Goal: Information Seeking & Learning: Find specific fact

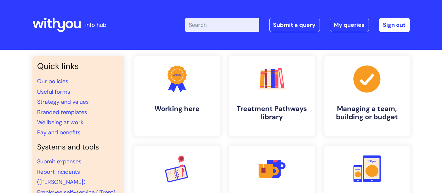
click at [201, 28] on input "Enter your search term here..." at bounding box center [222, 25] width 74 height 14
type input "core values"
click button "Search" at bounding box center [0, 0] width 0 height 0
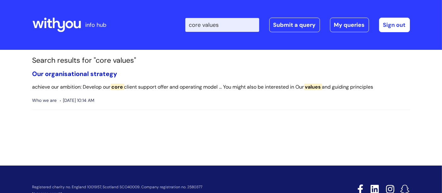
click at [103, 75] on link "Our organisational strategy" at bounding box center [74, 74] width 85 height 8
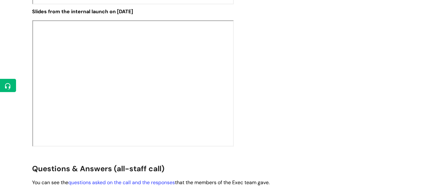
scroll to position [1084, 0]
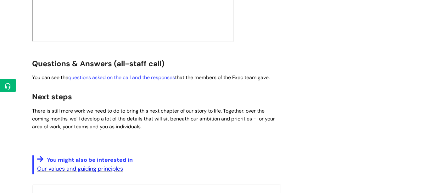
click at [58, 165] on link "Our values and guiding principles" at bounding box center [80, 169] width 86 height 8
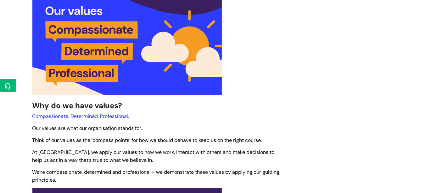
scroll to position [315, 0]
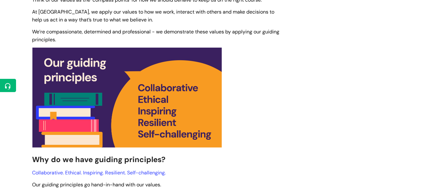
click at [74, 171] on span "Collaborative. Ethical. Inspiring. Resilient. Self-challenging." at bounding box center [99, 172] width 134 height 7
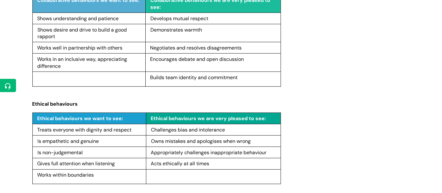
scroll to position [699, 0]
